Goal: Check status: Check status

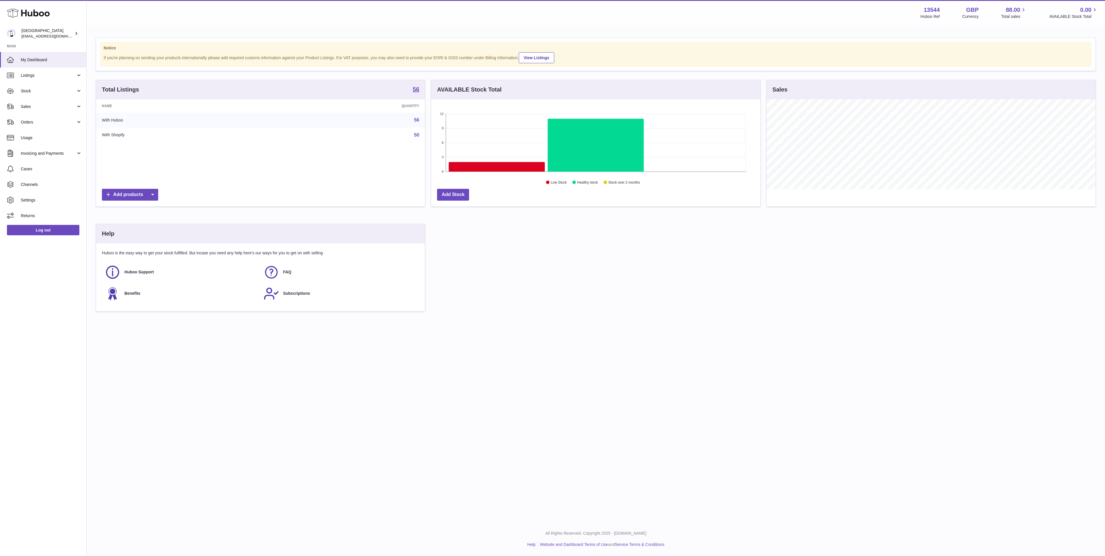
scroll to position [90, 329]
click at [62, 89] on span "Stock" at bounding box center [48, 90] width 55 height 5
click at [62, 142] on link "Delivery History" at bounding box center [43, 148] width 86 height 14
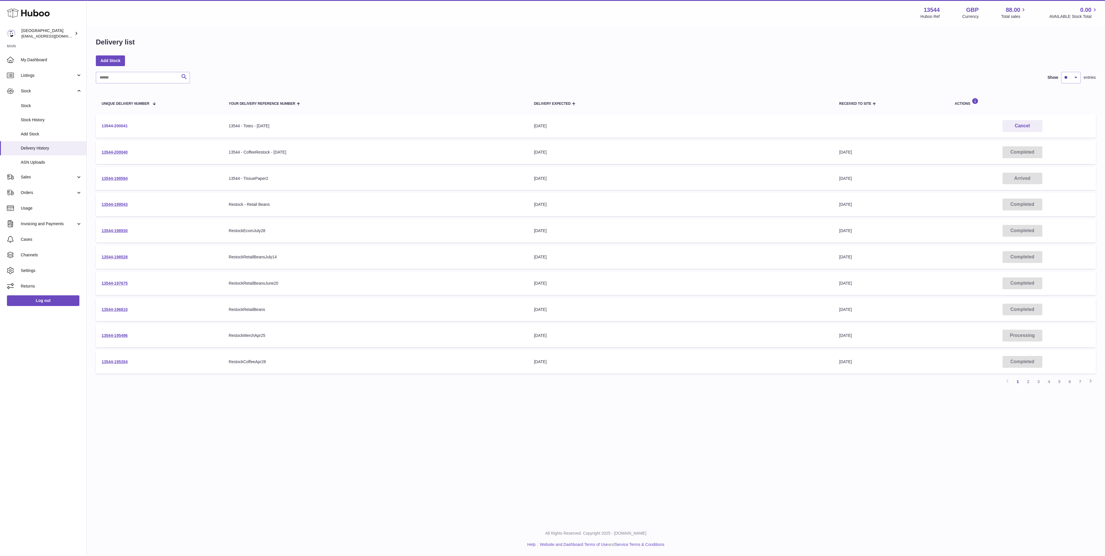
click at [124, 126] on link "13544-200041" at bounding box center [115, 126] width 26 height 5
